Goal: Use online tool/utility: Utilize a website feature to perform a specific function

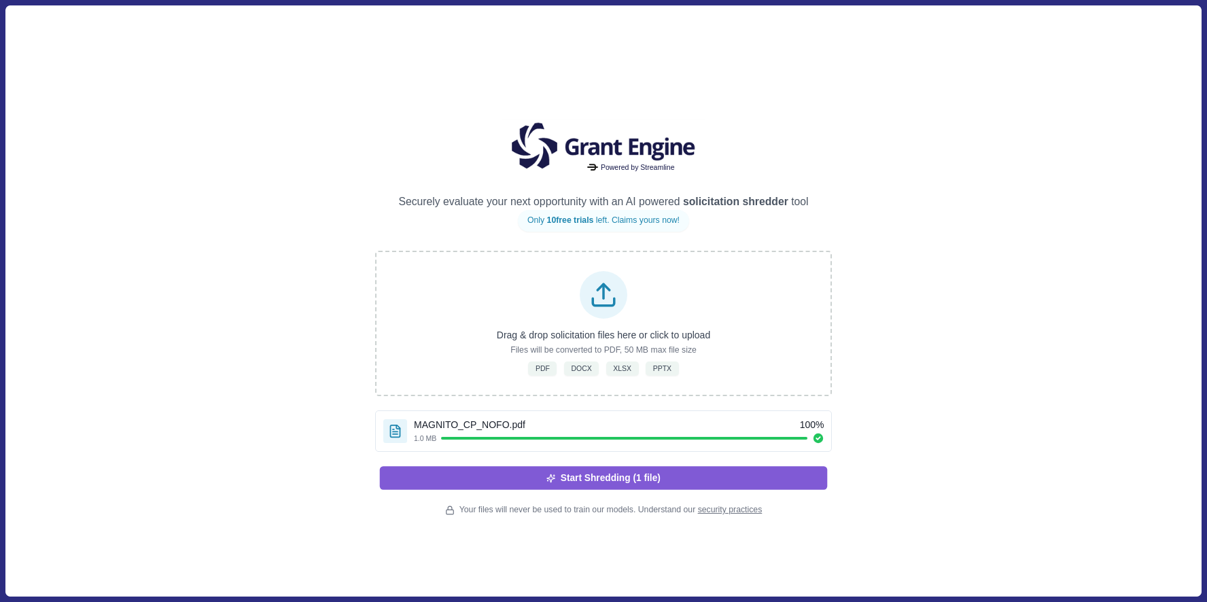
click at [605, 479] on button "Start Shredding (1 file)" at bounding box center [604, 477] width 448 height 23
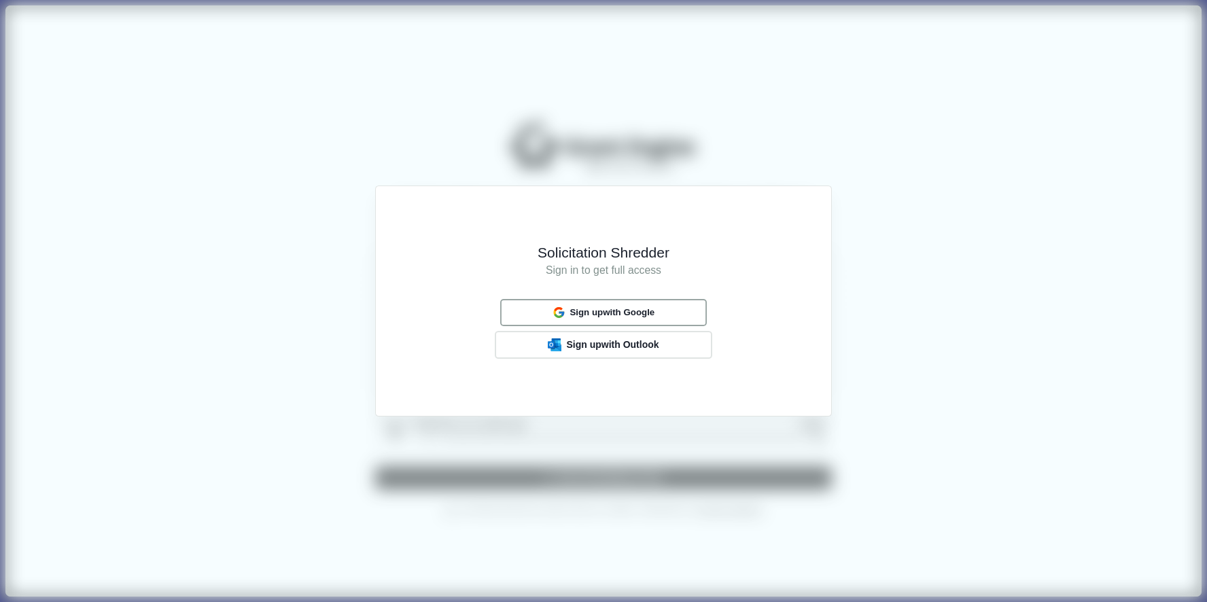
click at [633, 310] on span "Sign up with Google" at bounding box center [611, 312] width 85 height 11
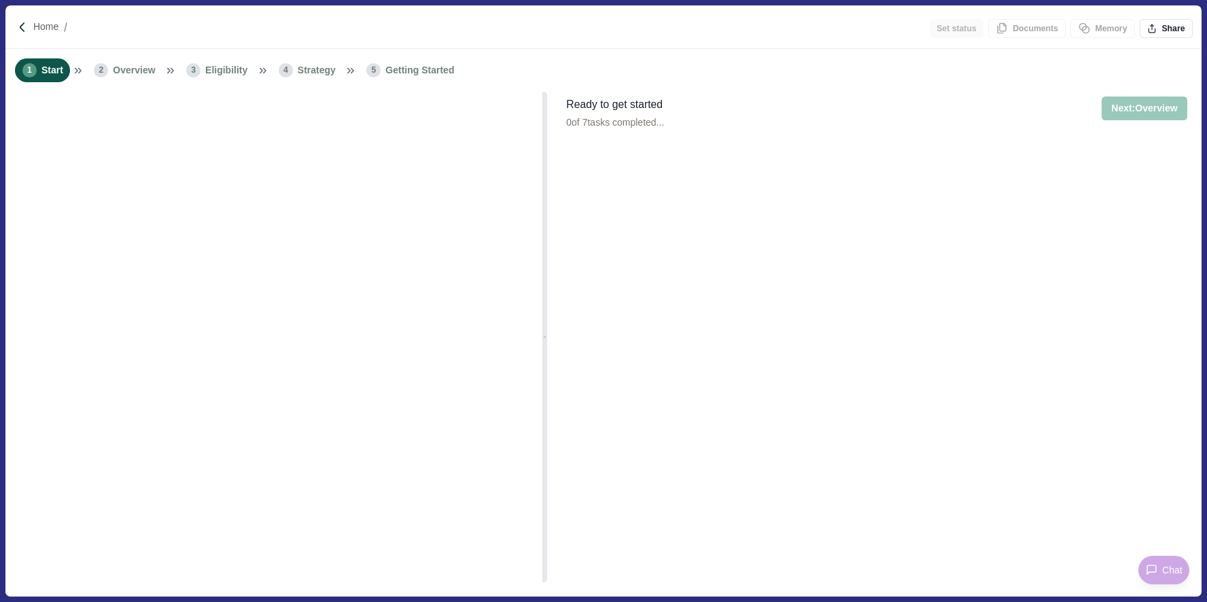
type input "**********"
